Goal: Information Seeking & Learning: Learn about a topic

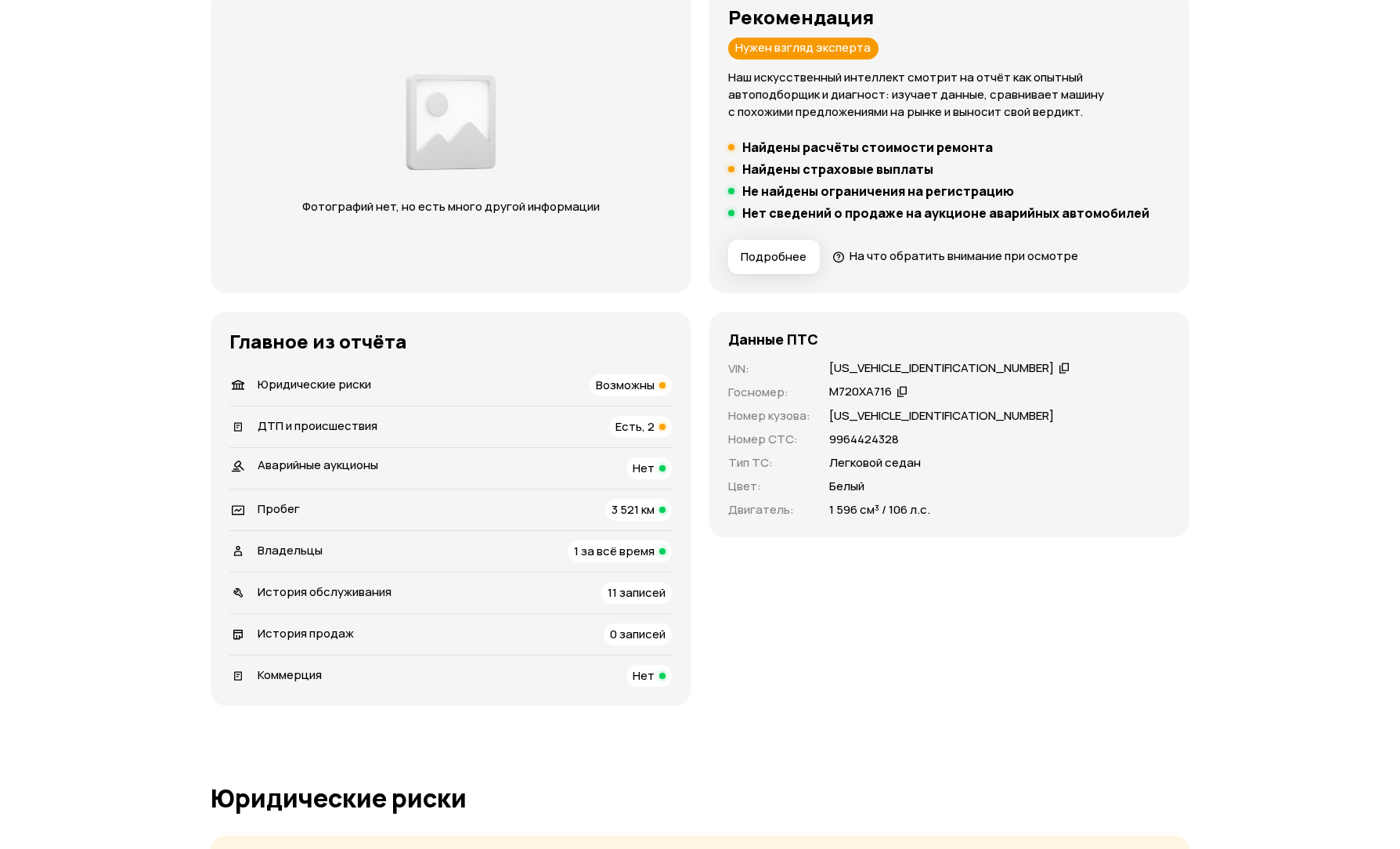
scroll to position [314, 0]
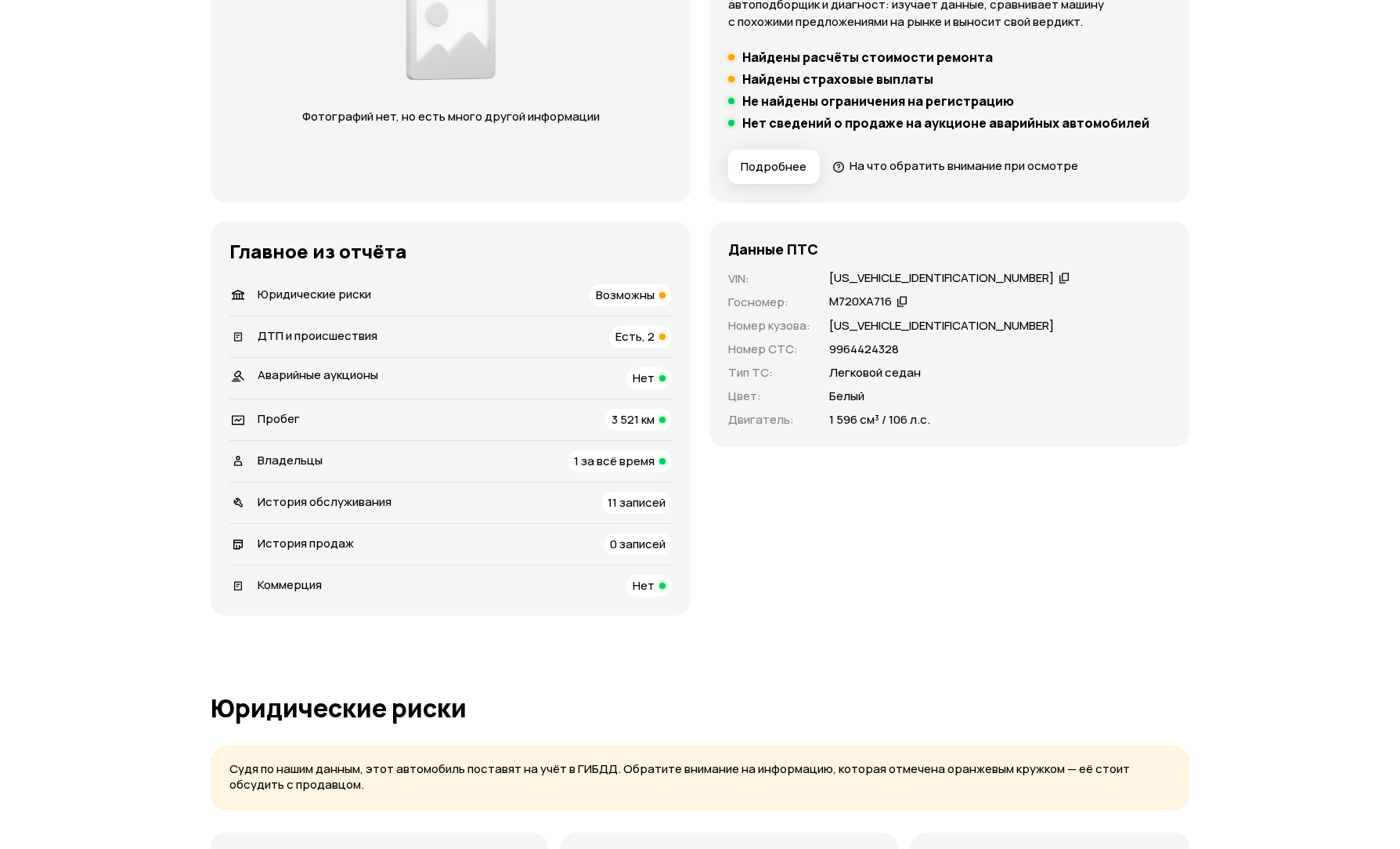
click at [527, 295] on div "Юридические риски Возможны" at bounding box center [451, 295] width 442 height 22
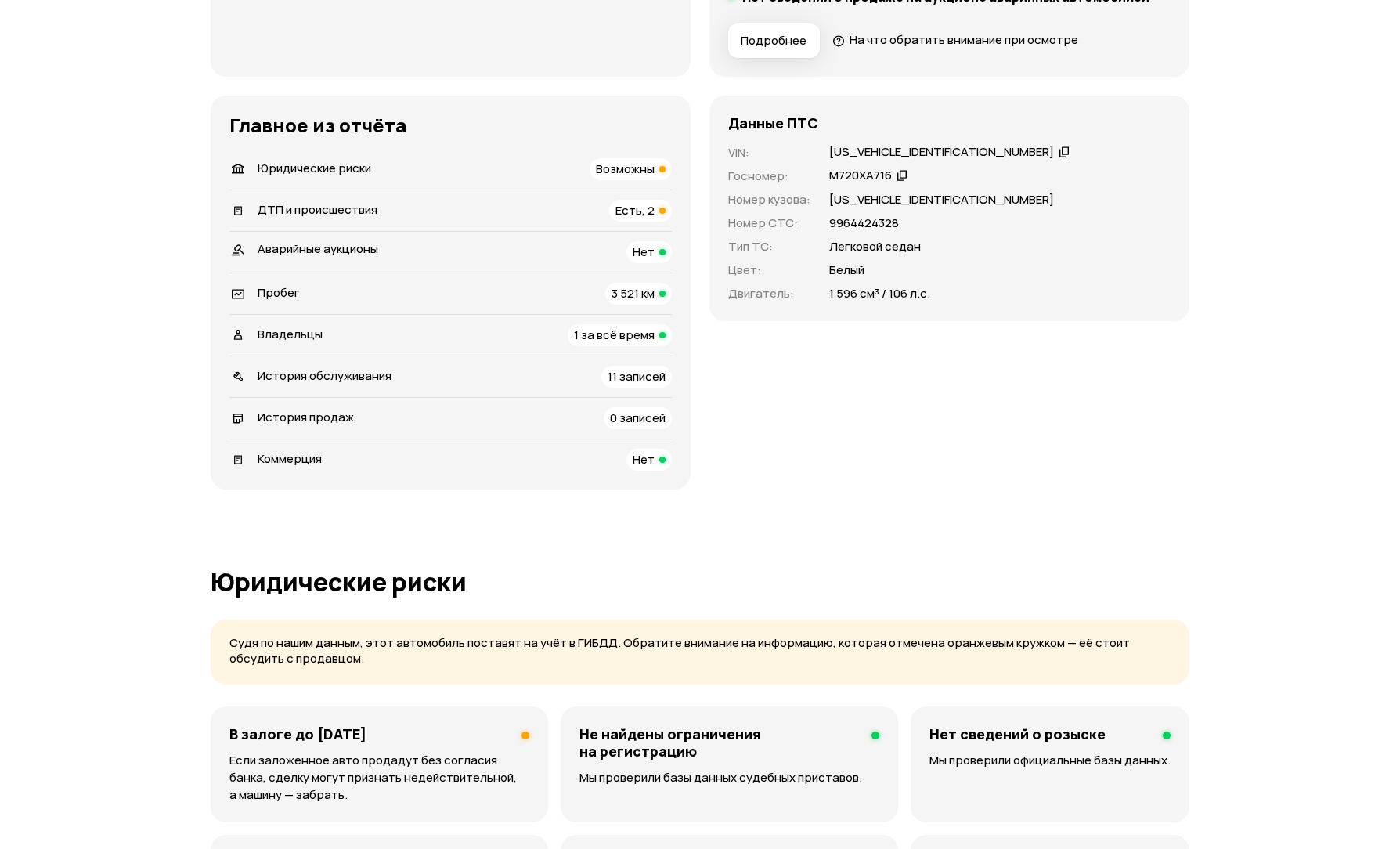
scroll to position [383, 0]
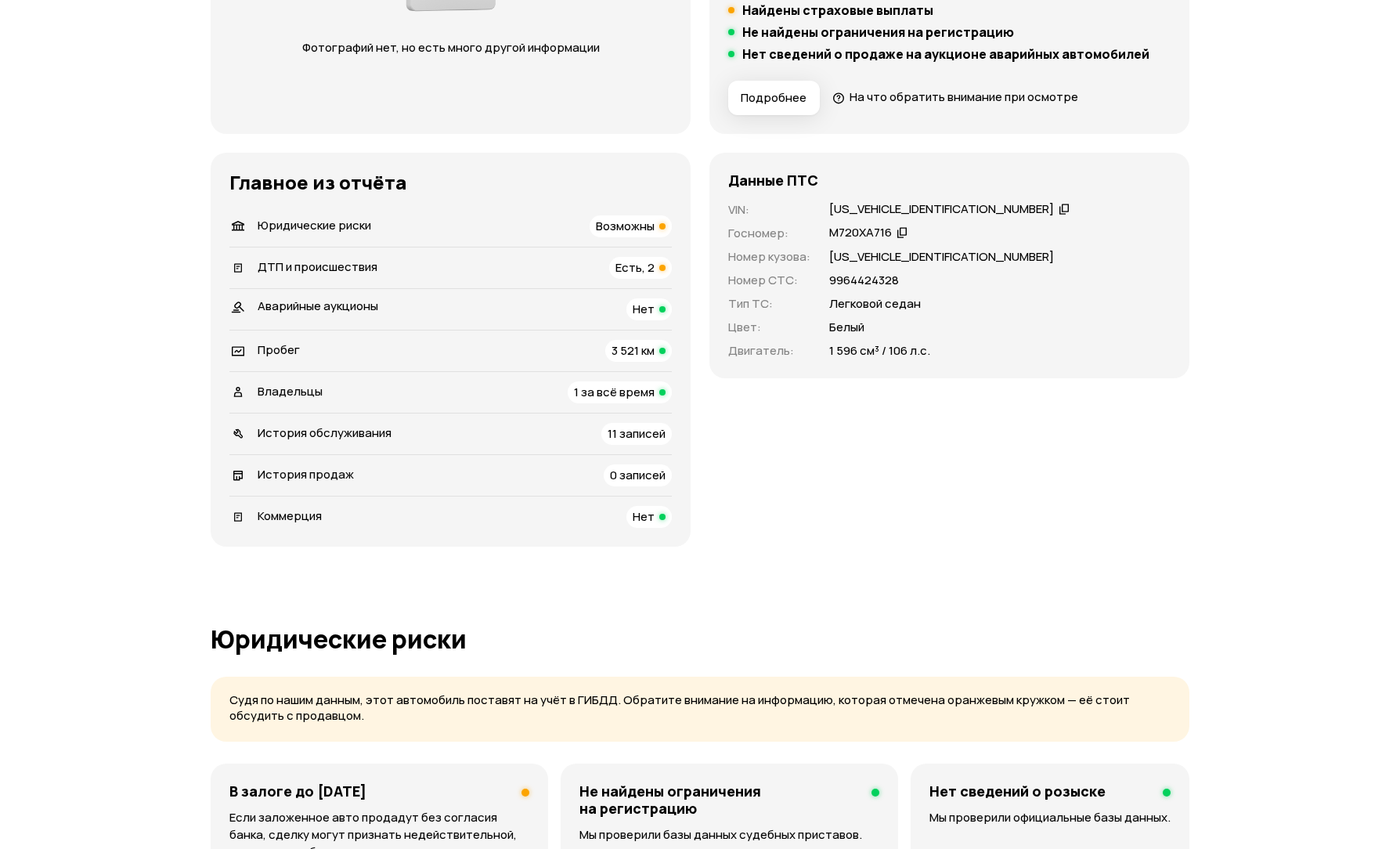
click at [402, 255] on li "ДТП и происшествия Есть, 2" at bounding box center [451, 268] width 442 height 42
click at [367, 261] on span "ДТП и происшествия" at bounding box center [318, 267] width 120 height 16
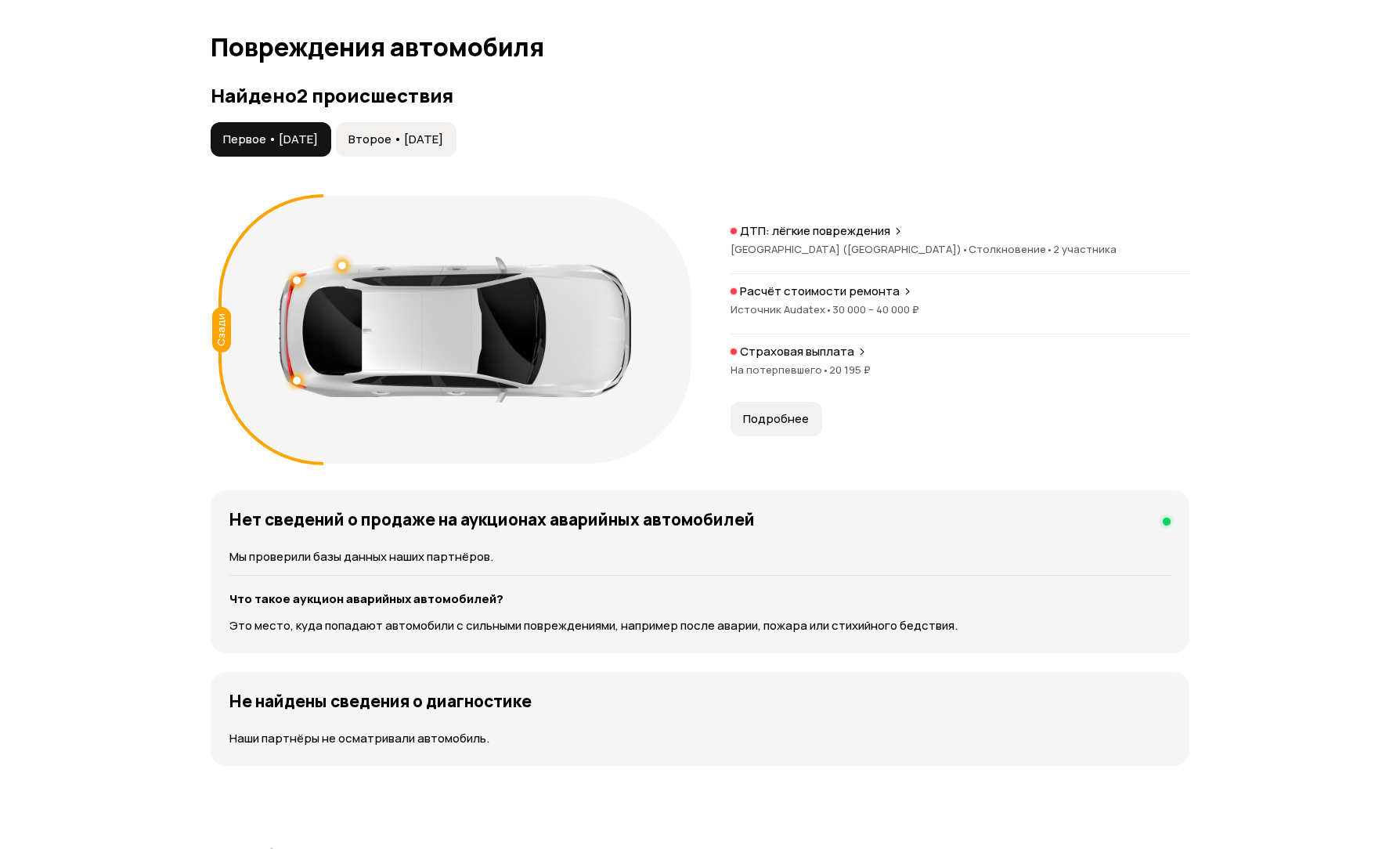
scroll to position [1625, 0]
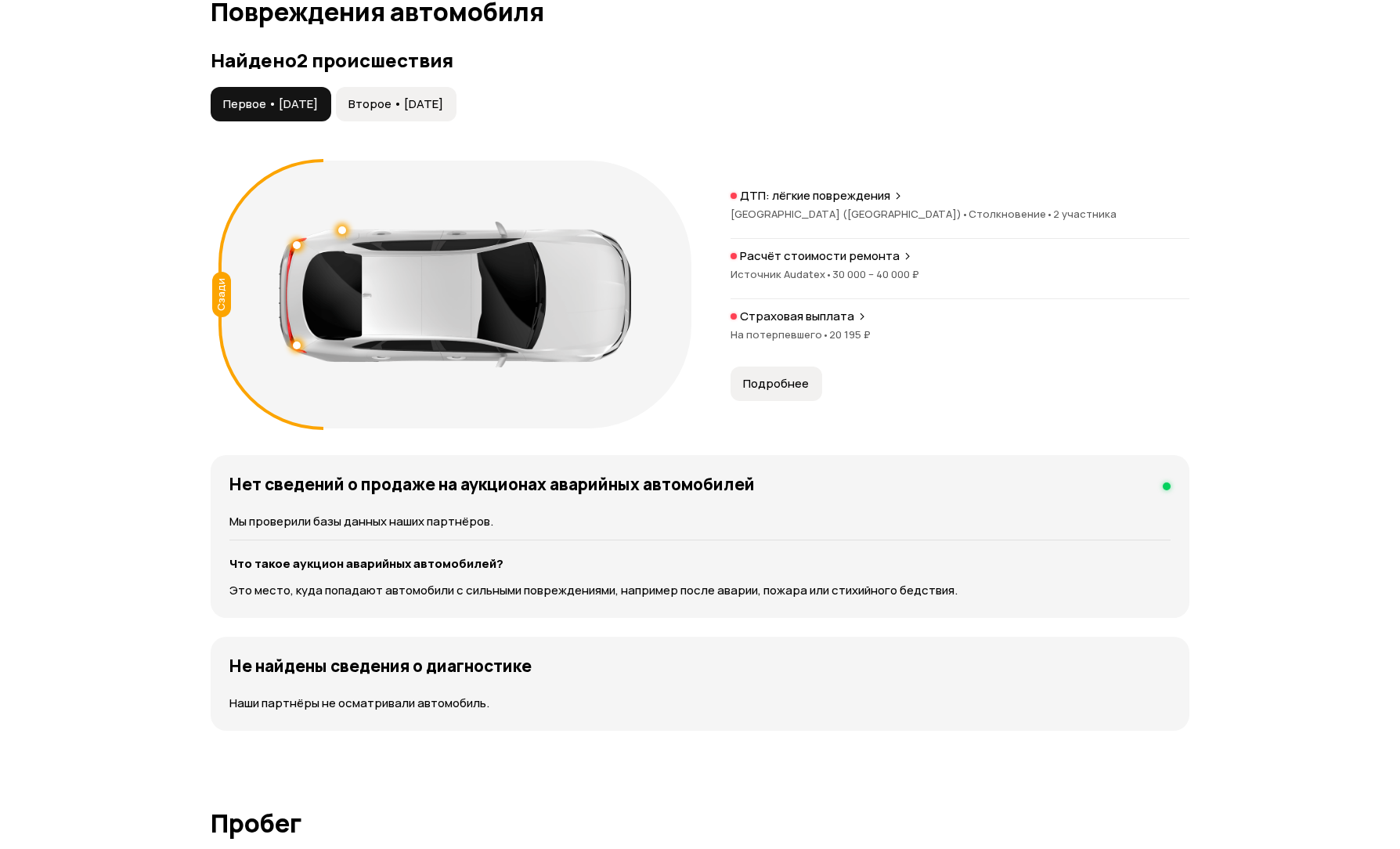
drag, startPoint x: 307, startPoint y: 300, endPoint x: 282, endPoint y: 379, distance: 82.9
click at [282, 379] on div "Сзади" at bounding box center [455, 295] width 473 height 268
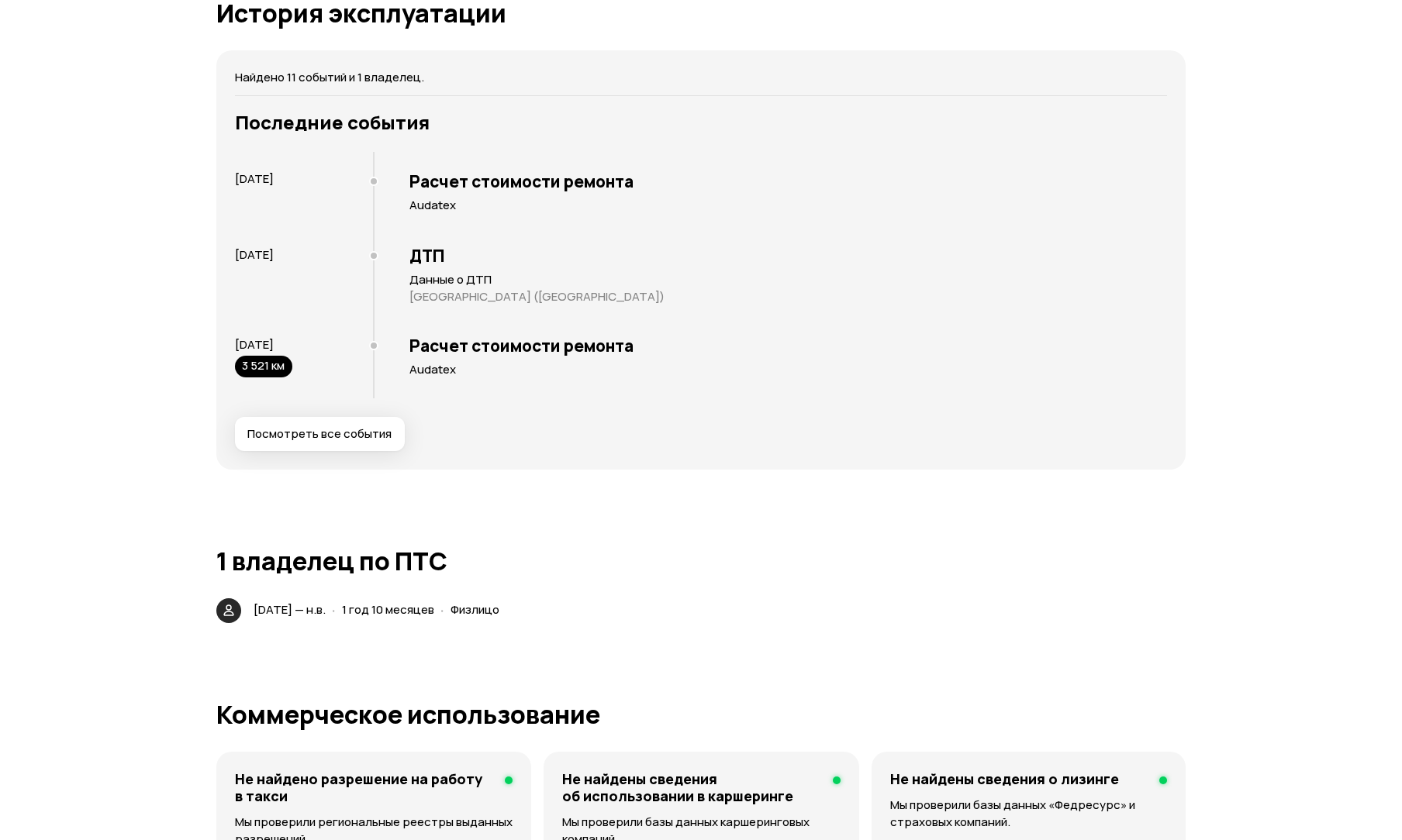
scroll to position [3055, 0]
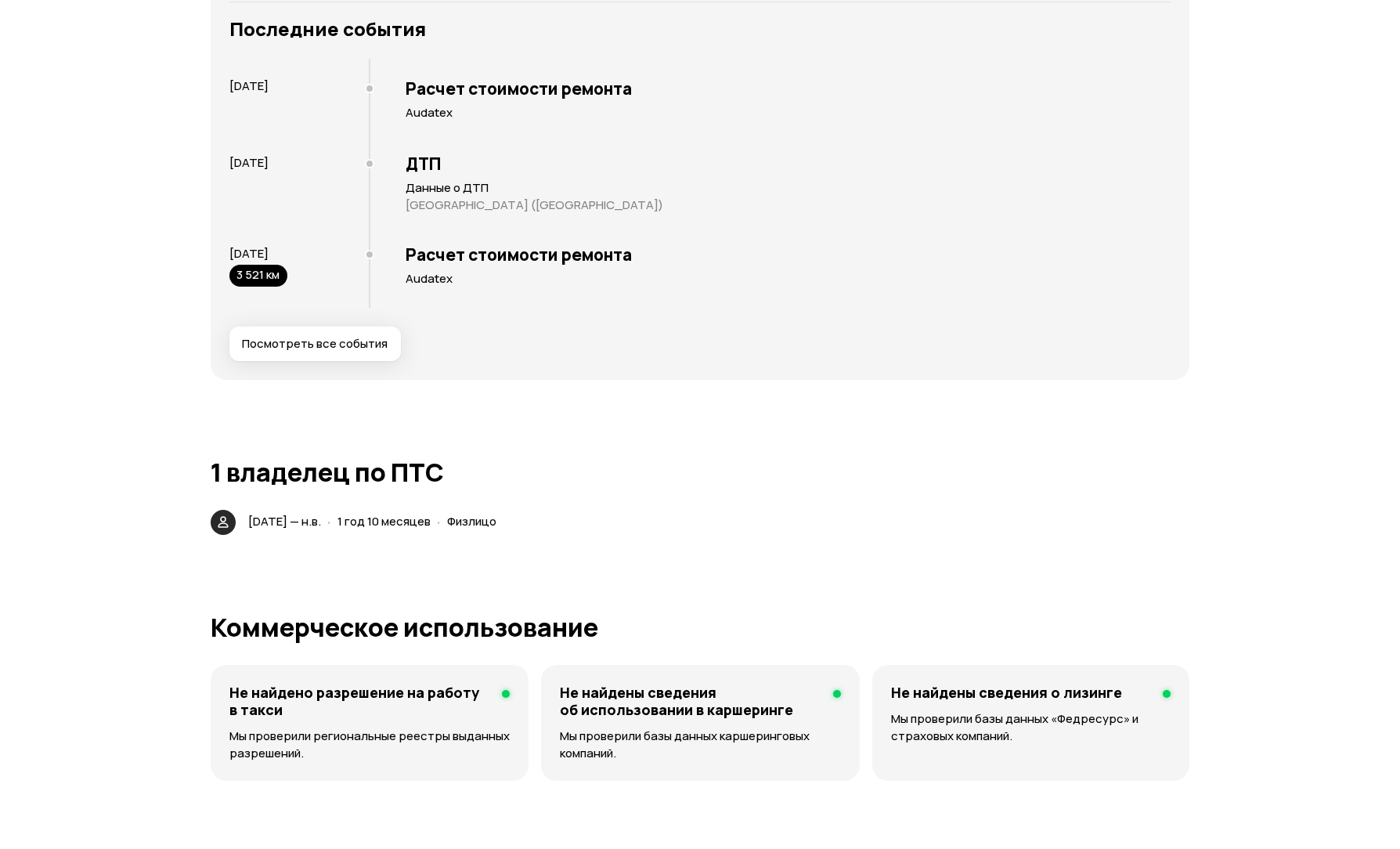
click at [327, 327] on div "Последние события [DATE] Расчет стоимости ремонта Audatex [DATE] ДТП Данные о Д…" at bounding box center [700, 190] width 941 height 343
click at [338, 349] on span "Посмотреть все события" at bounding box center [314, 343] width 145 height 16
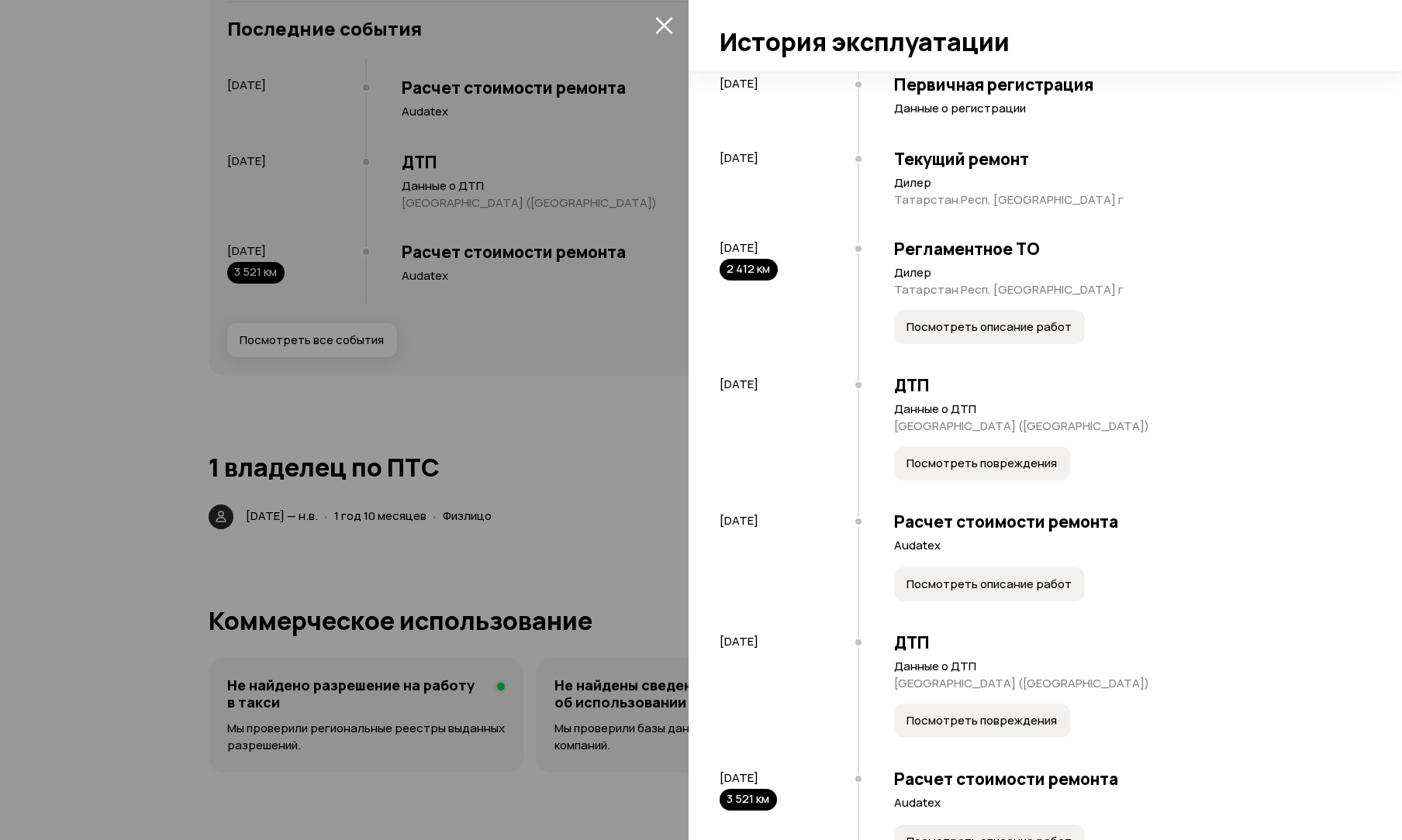
scroll to position [688, 0]
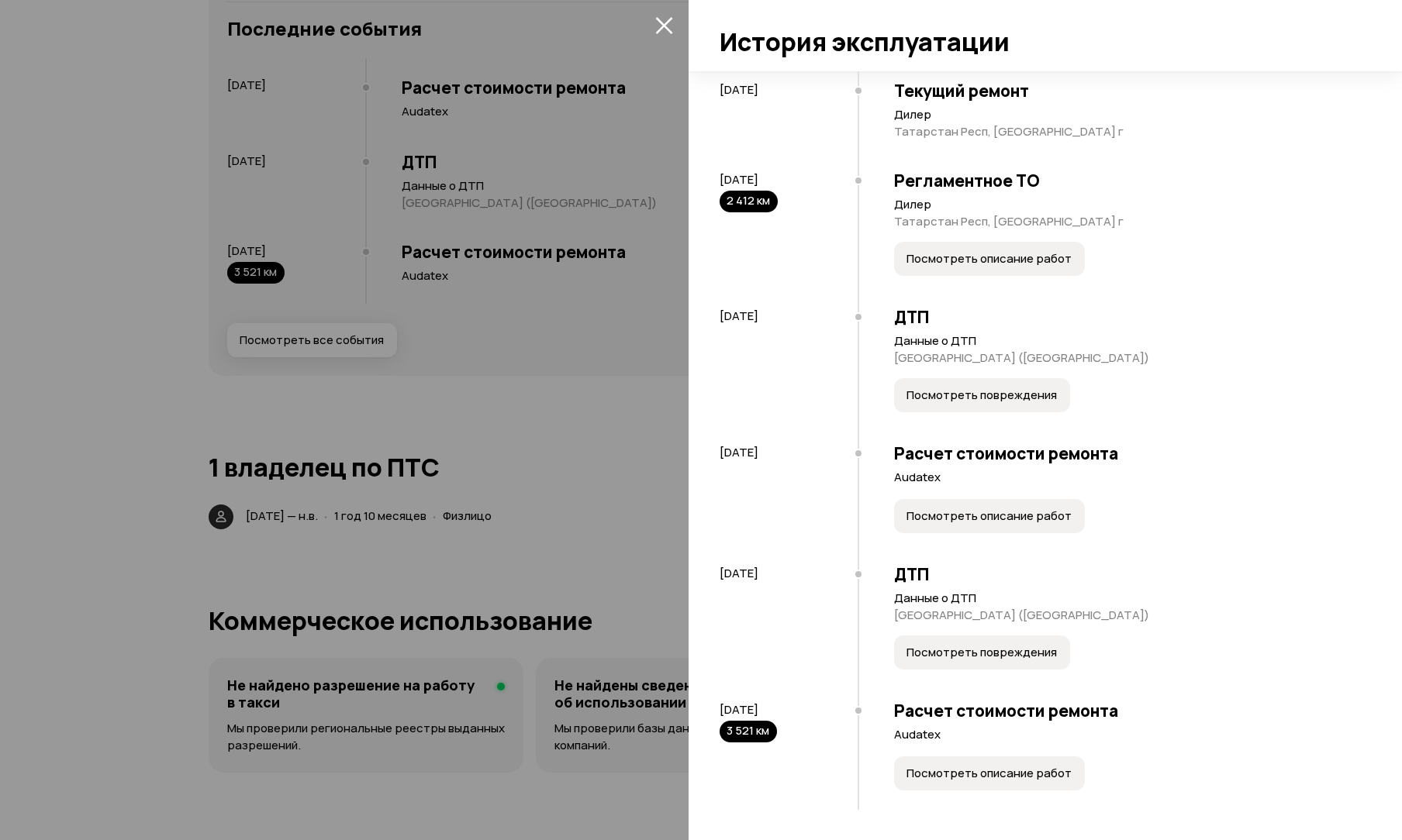
click at [959, 653] on span "Посмотреть повреждения" at bounding box center [982, 652] width 150 height 15
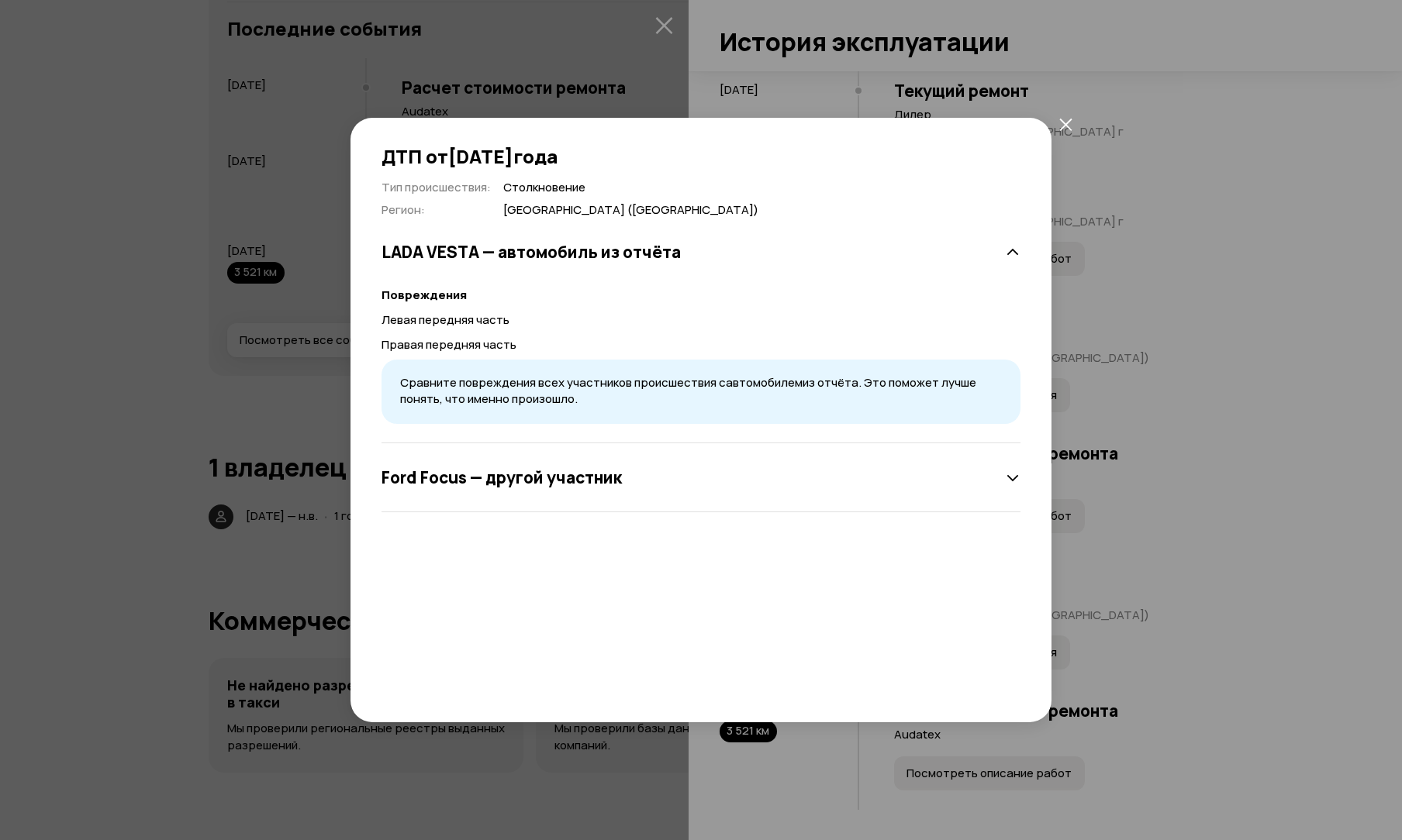
click at [541, 479] on h3 "Ford Focus — другой участник" at bounding box center [502, 477] width 241 height 20
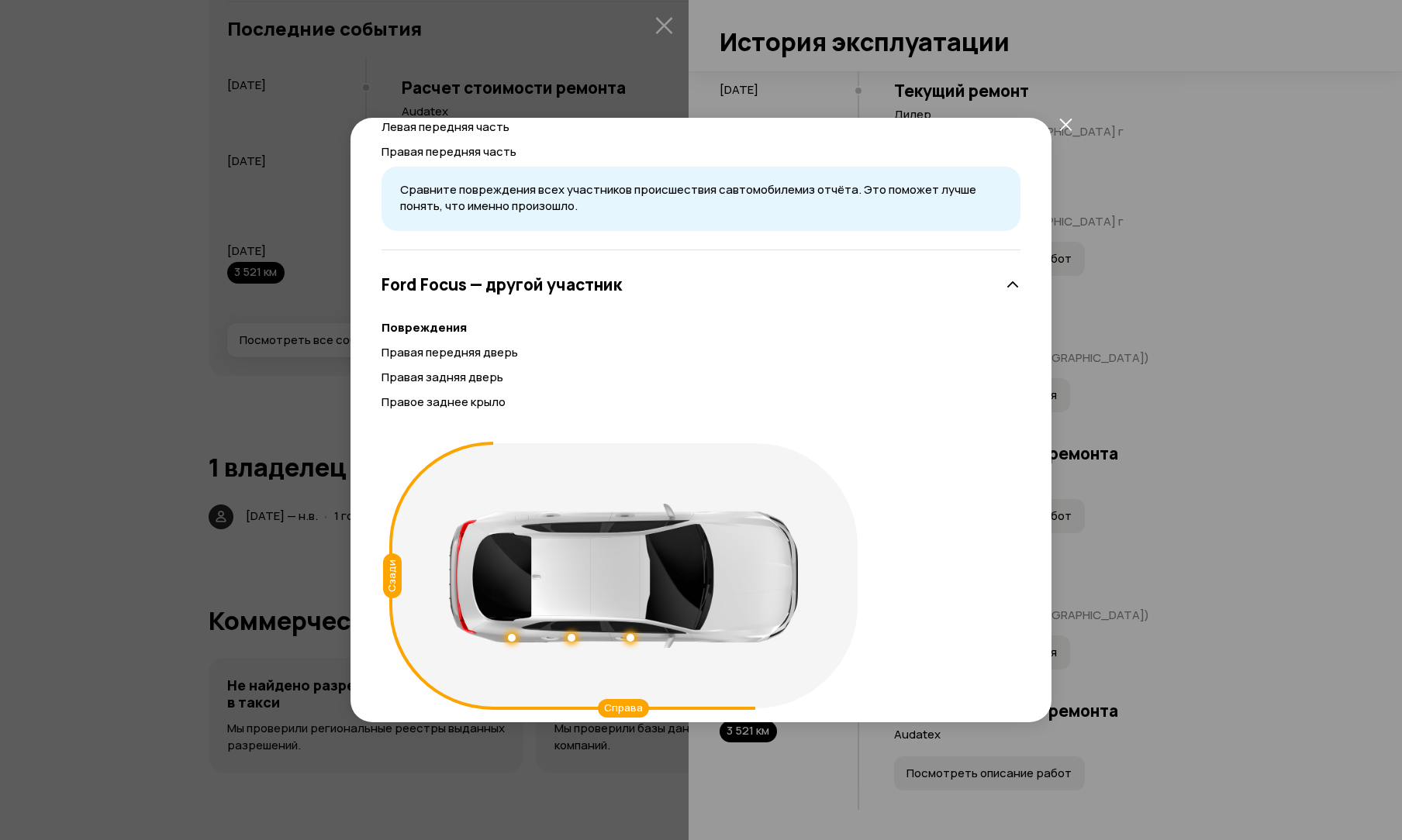
scroll to position [210, 0]
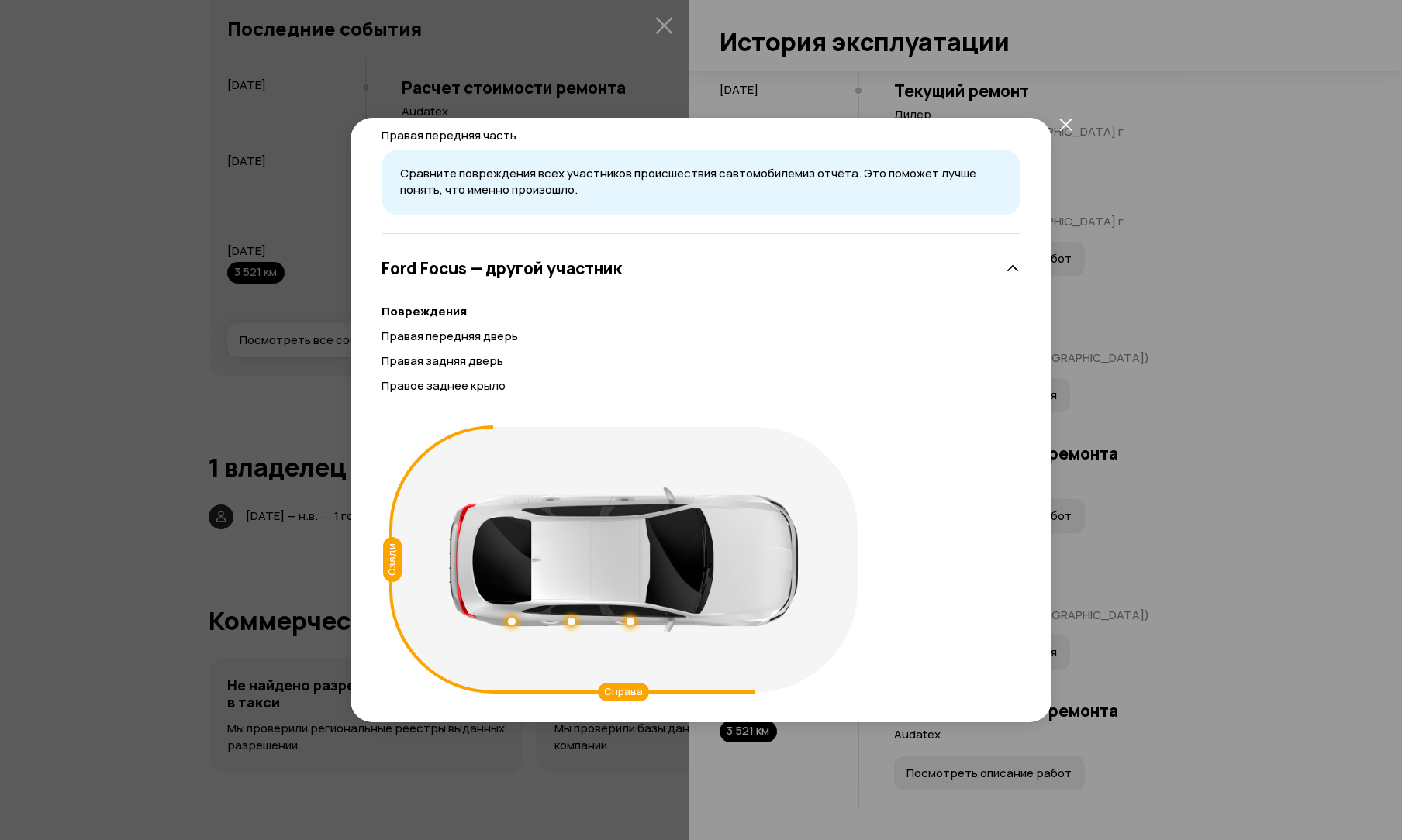
click at [158, 363] on div "ДТП от [DATE] Тип происшествия : Столкновение Регион : [GEOGRAPHIC_DATA] ([GEOG…" at bounding box center [701, 420] width 1402 height 840
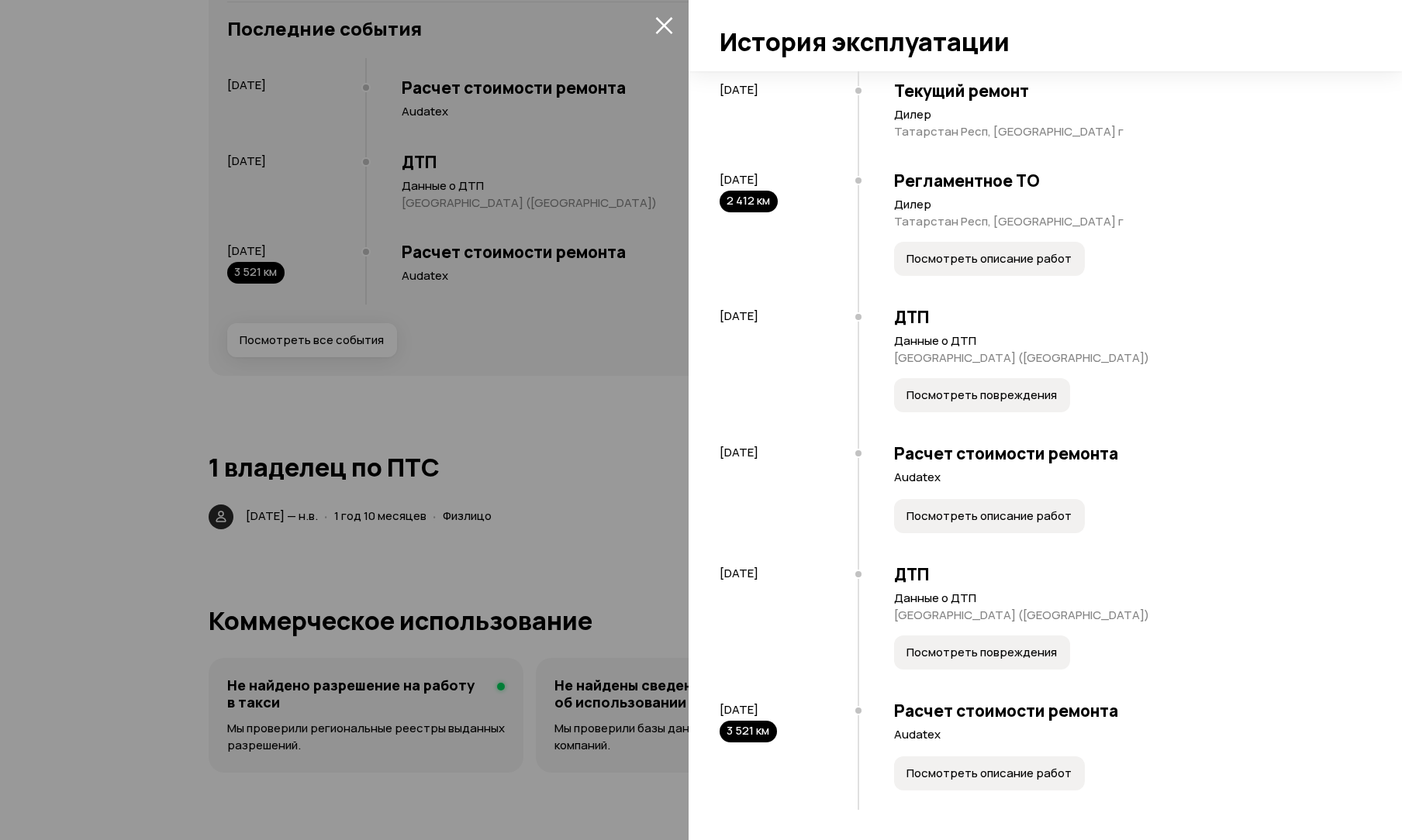
click at [966, 380] on button "Посмотреть повреждения" at bounding box center [982, 396] width 176 height 34
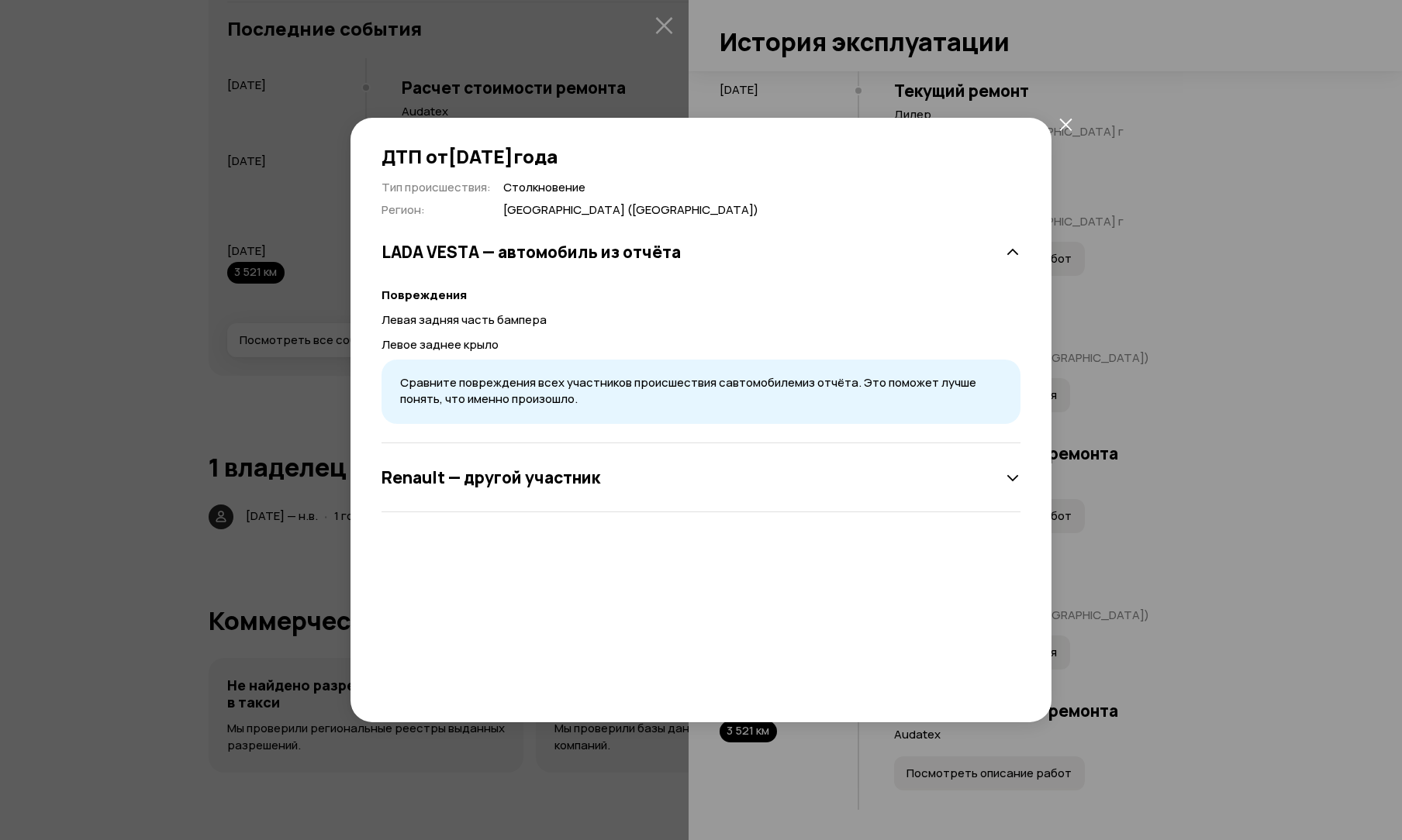
click at [466, 473] on h3 "Renault — другой участник" at bounding box center [491, 477] width 219 height 20
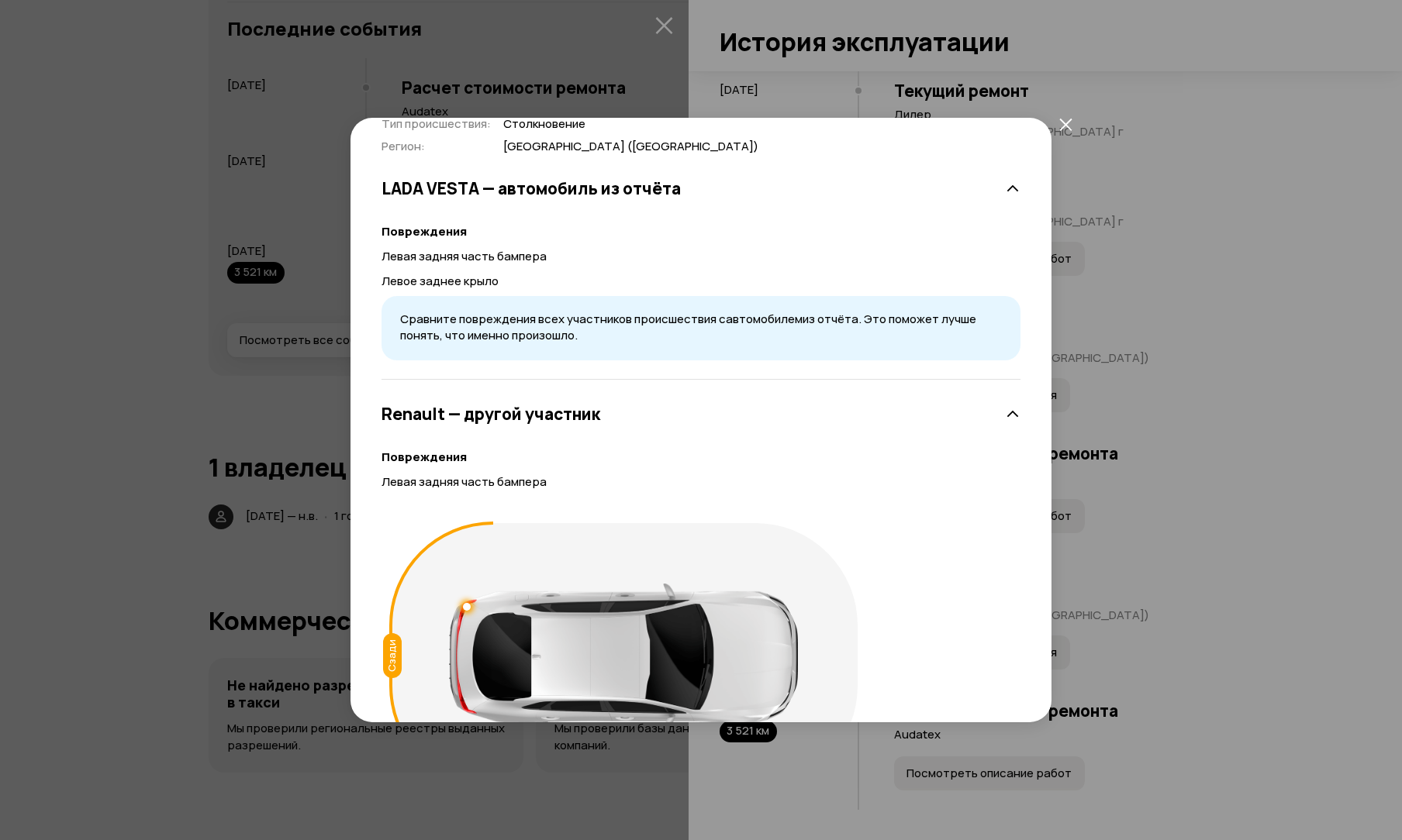
scroll to position [160, 0]
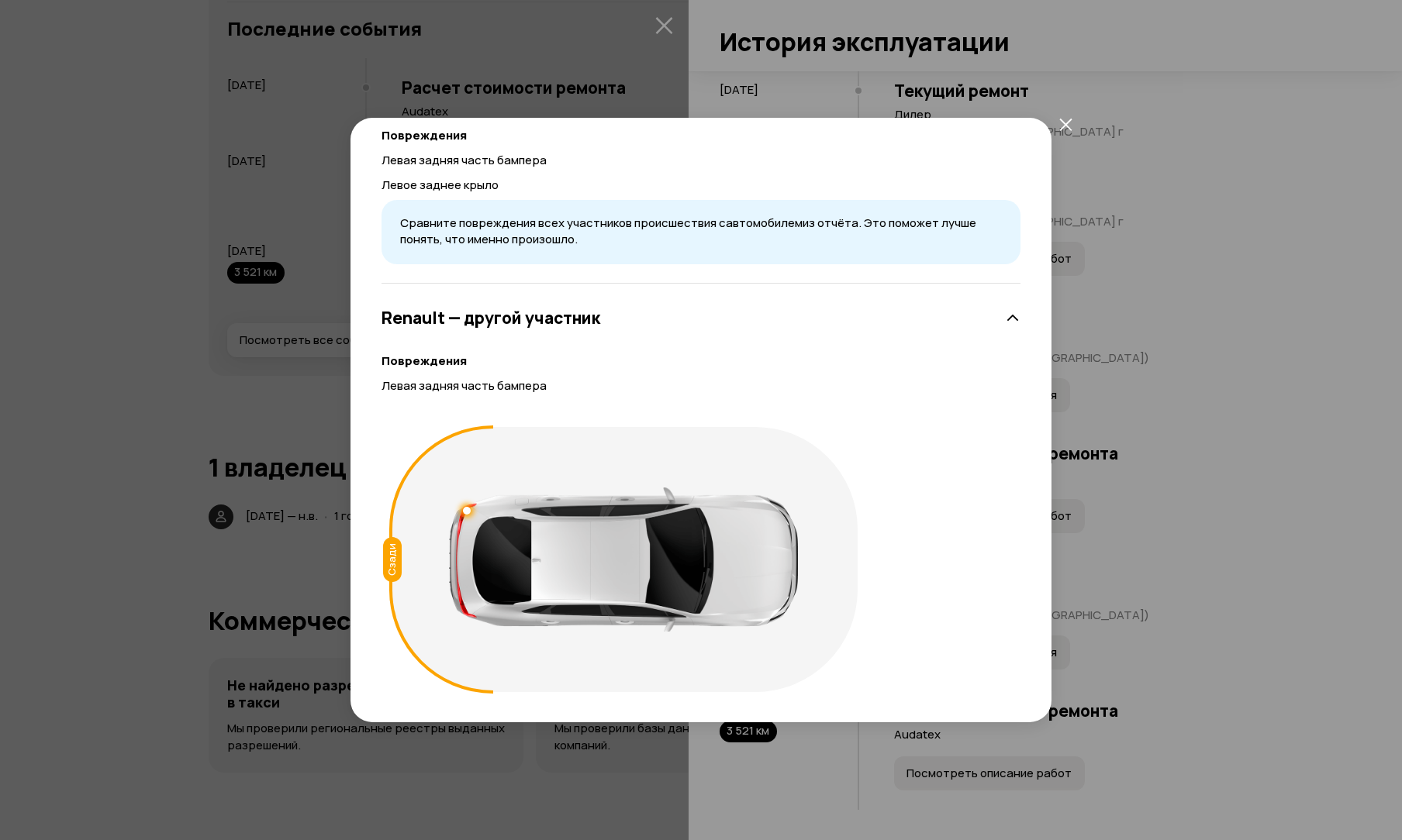
click at [161, 375] on div "ДТП от [DATE] Тип происшествия : Столкновение Регион : [GEOGRAPHIC_DATA] ([GEOG…" at bounding box center [701, 420] width 1402 height 840
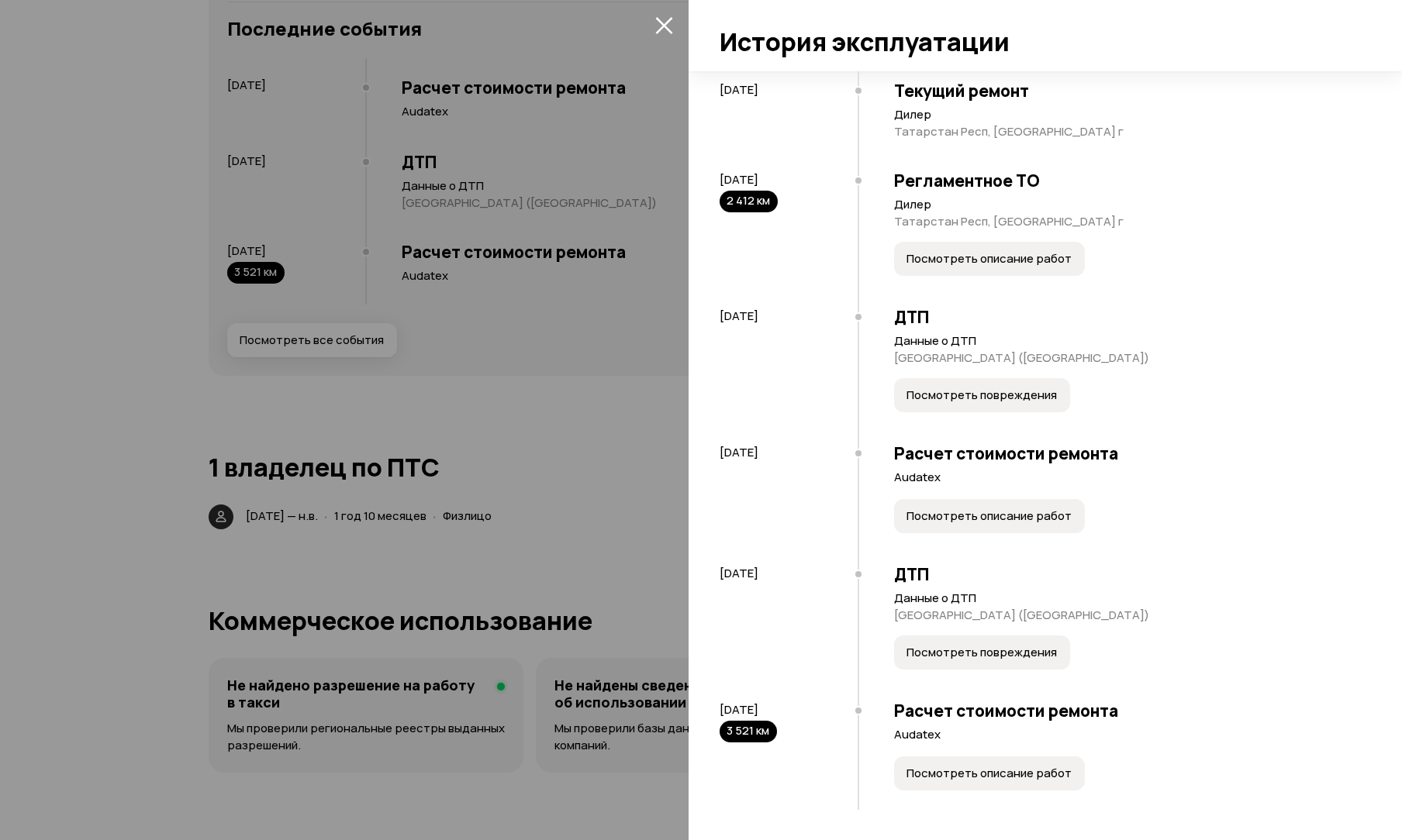
click at [951, 657] on span "Посмотреть повреждения" at bounding box center [982, 652] width 150 height 15
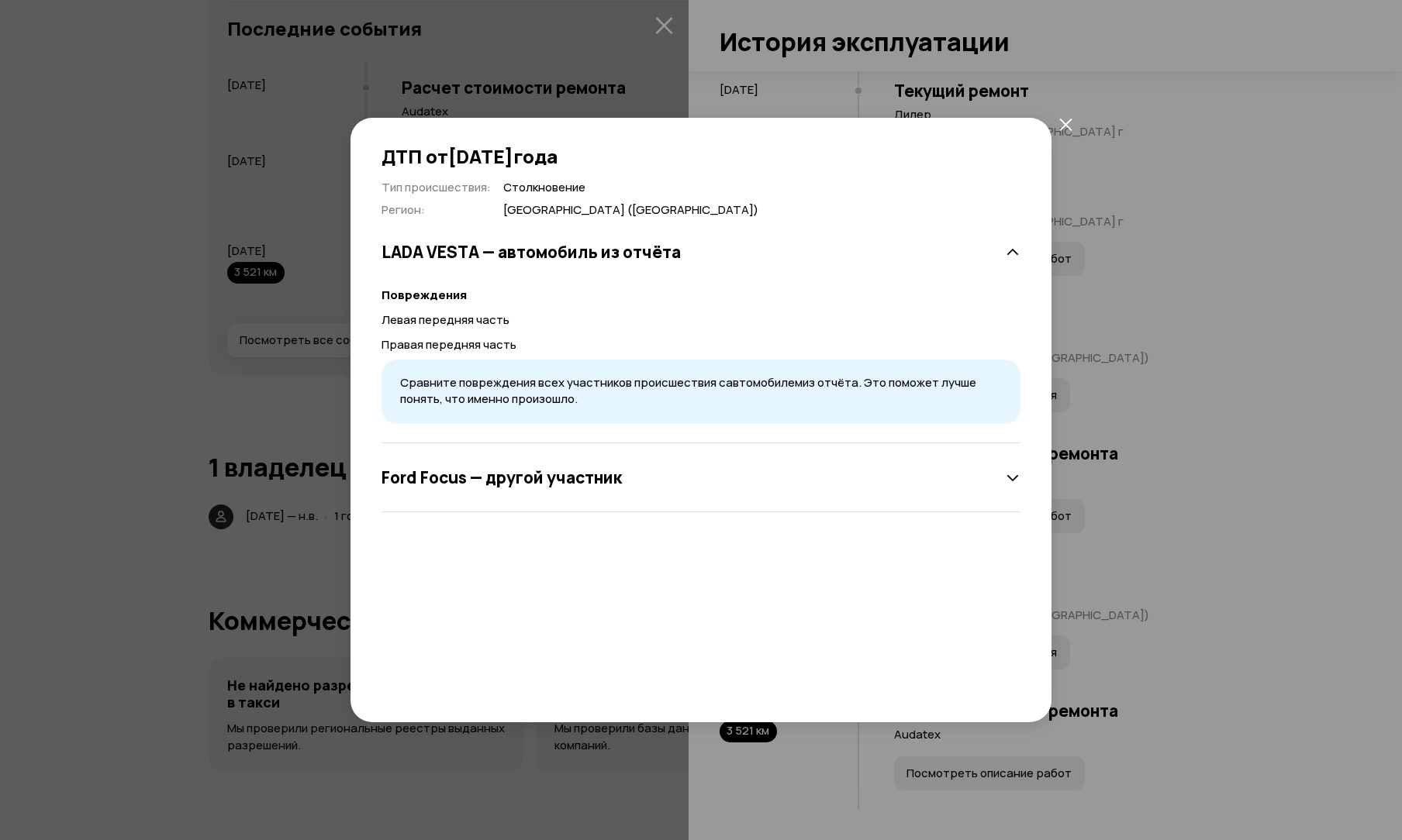
click at [461, 483] on h3 "Ford Focus — другой участник" at bounding box center [502, 477] width 241 height 20
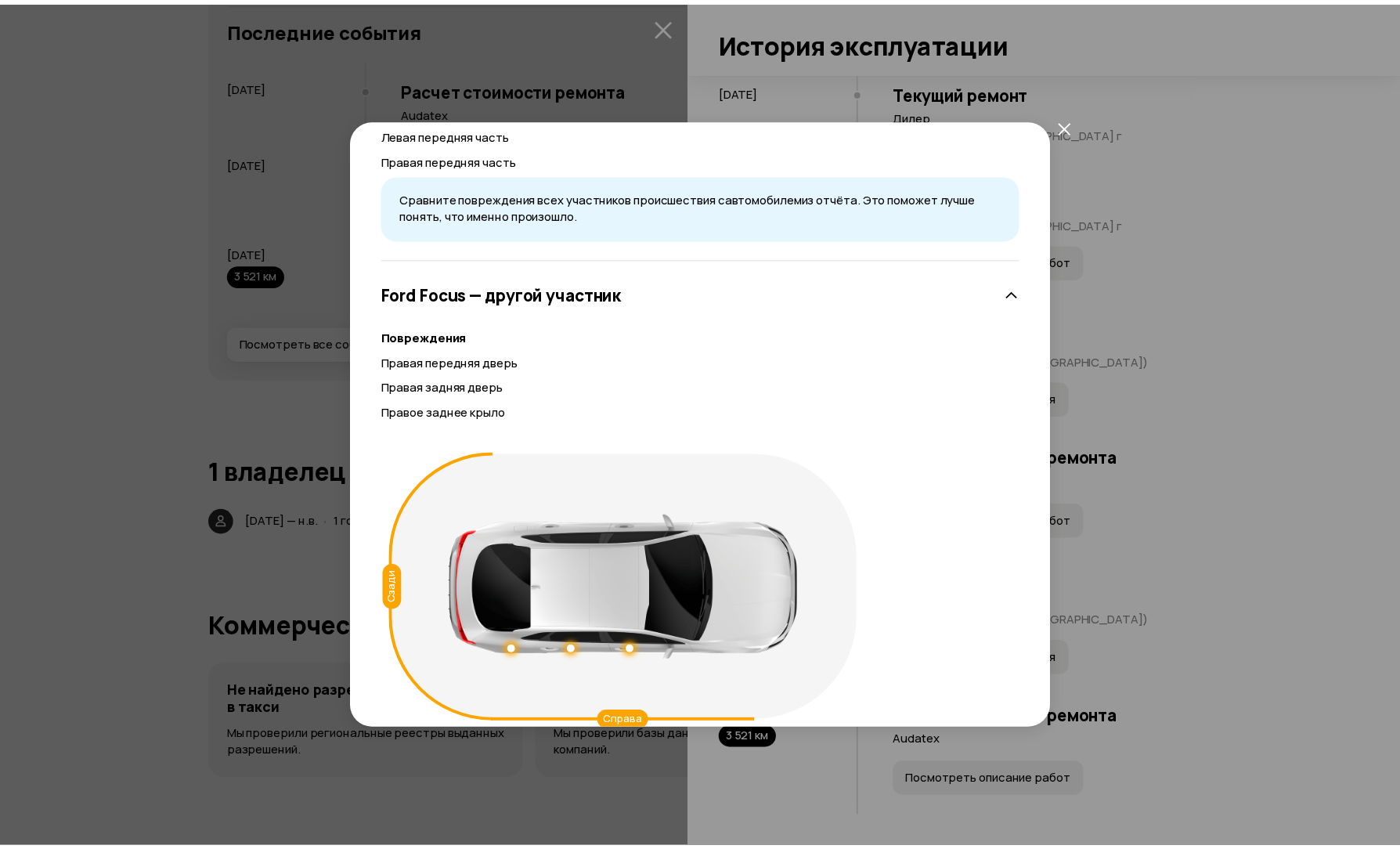
scroll to position [212, 0]
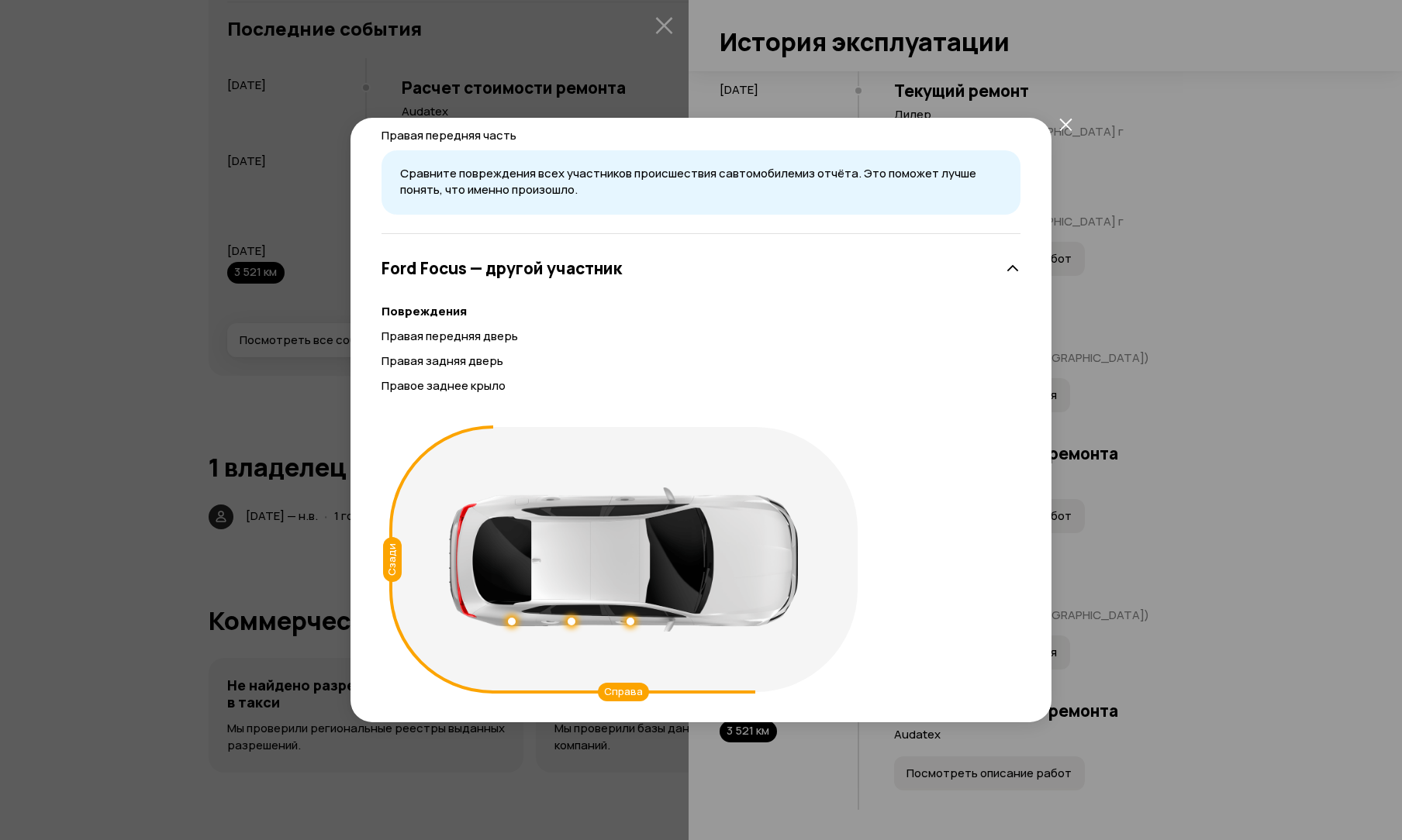
click at [167, 410] on div "ДТП от [DATE] Тип происшествия : Столкновение Регион : [GEOGRAPHIC_DATA] ([GEOG…" at bounding box center [701, 420] width 1402 height 840
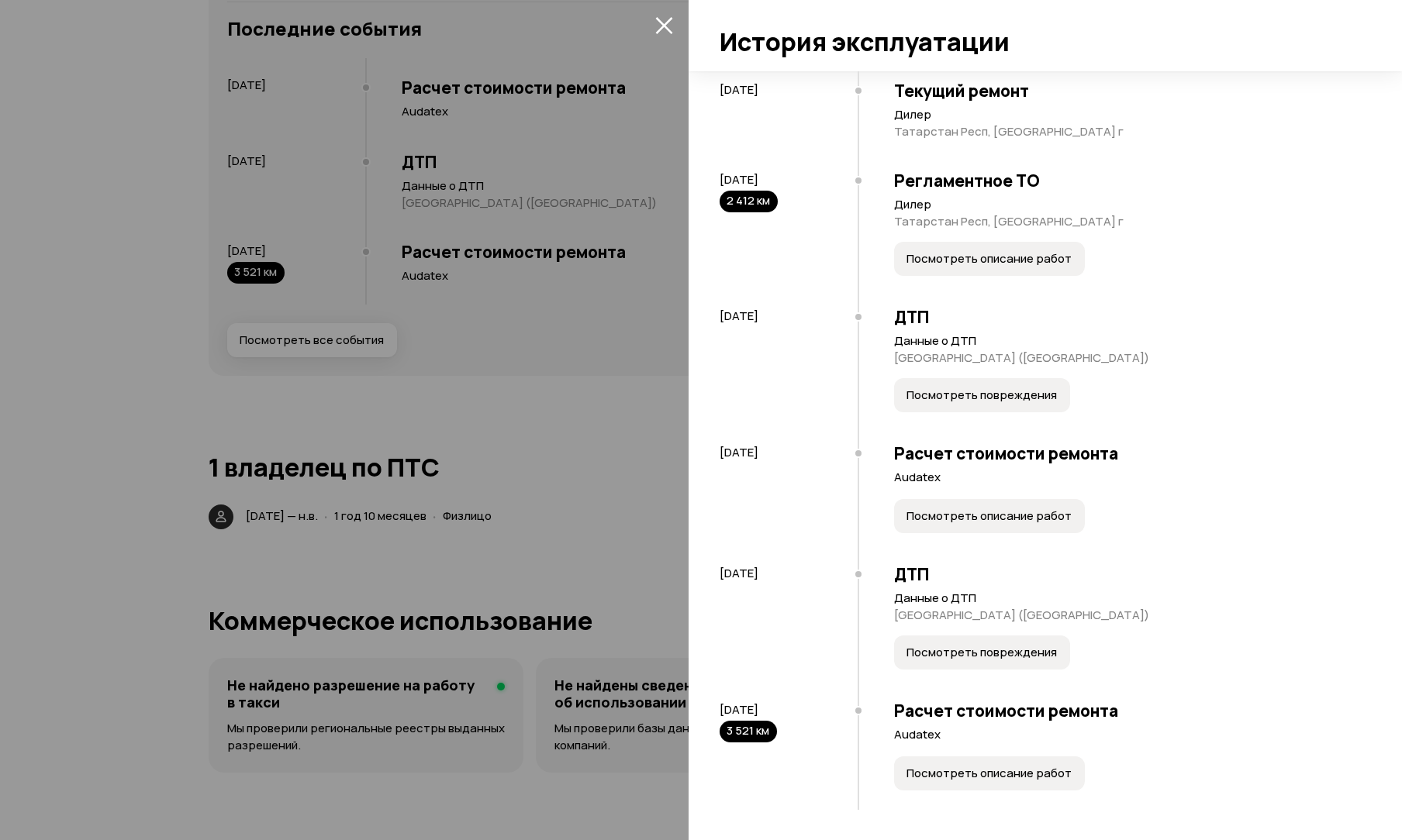
click at [643, 429] on div at bounding box center [701, 420] width 1402 height 840
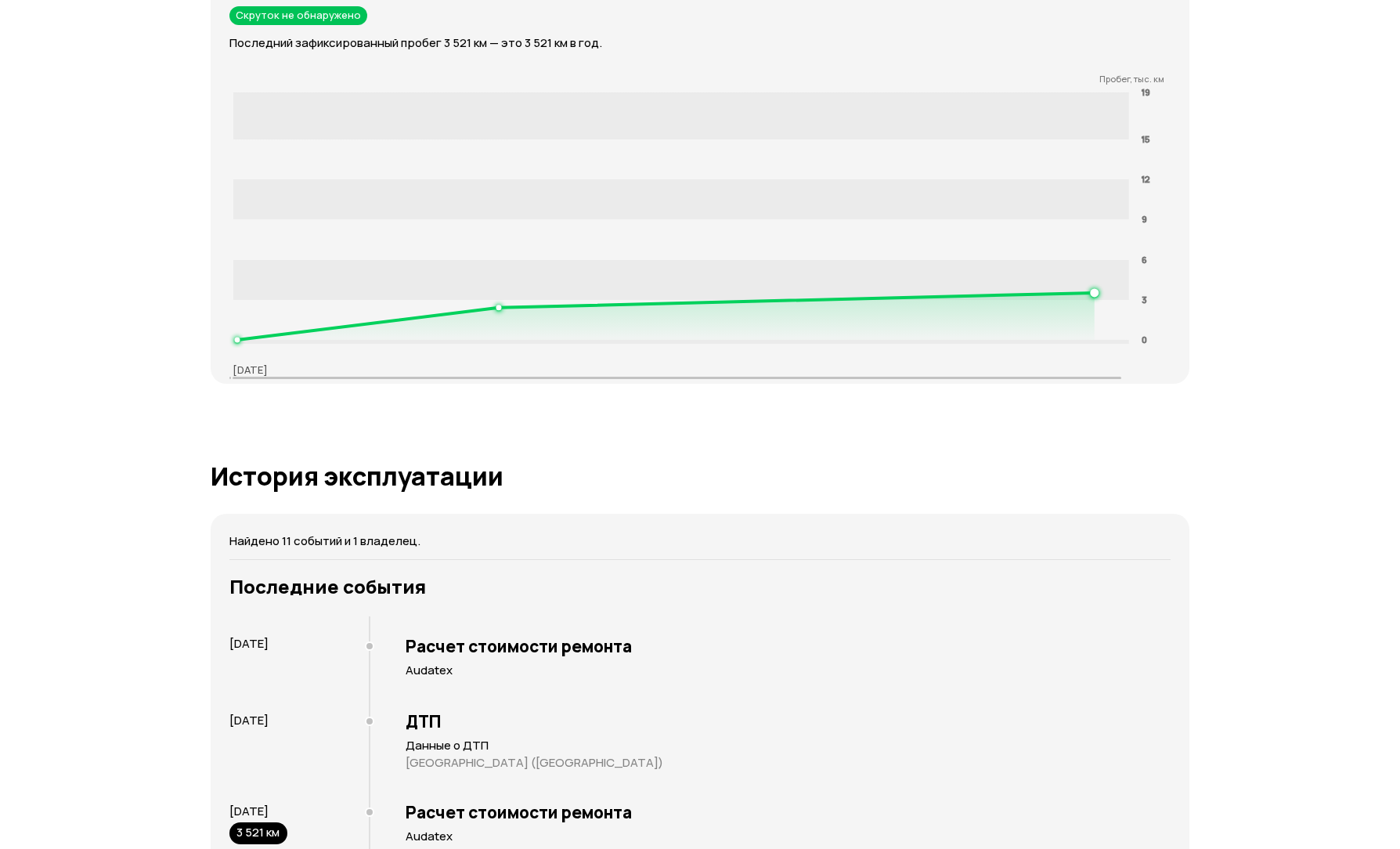
scroll to position [2461, 0]
